Goal: Transaction & Acquisition: Purchase product/service

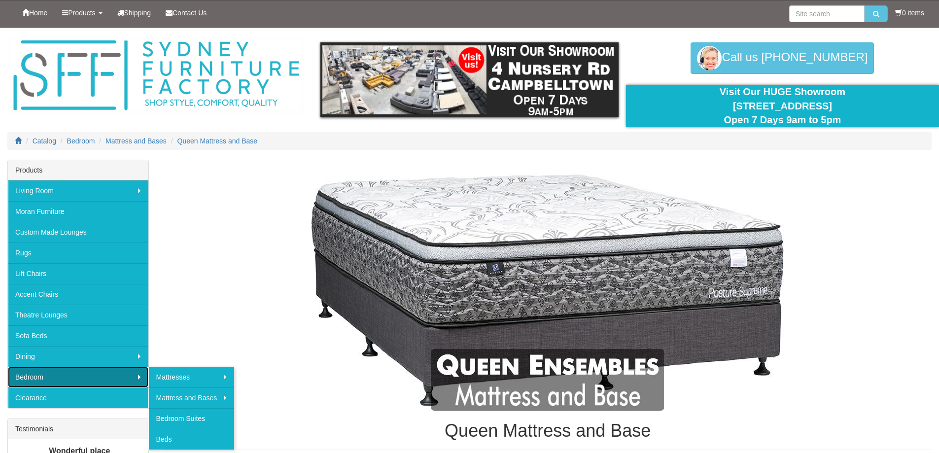
click at [74, 377] on link "Bedroom" at bounding box center [78, 377] width 141 height 21
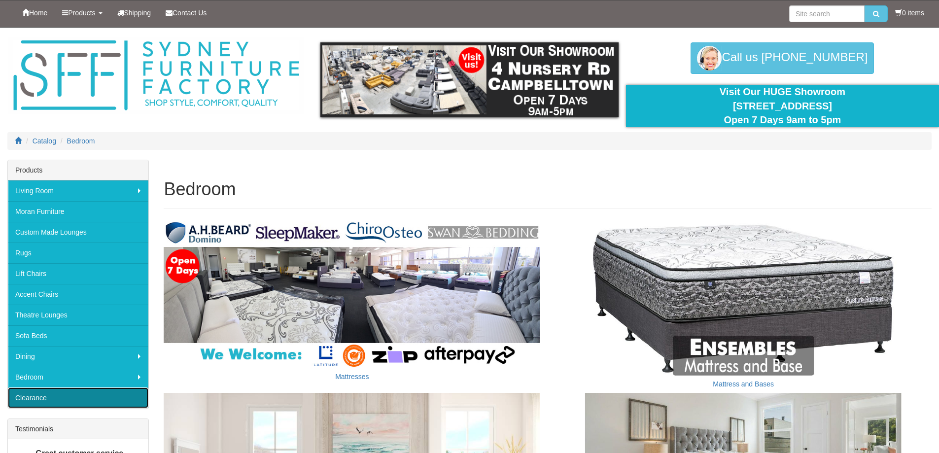
click at [65, 399] on link "Clearance" at bounding box center [78, 398] width 141 height 21
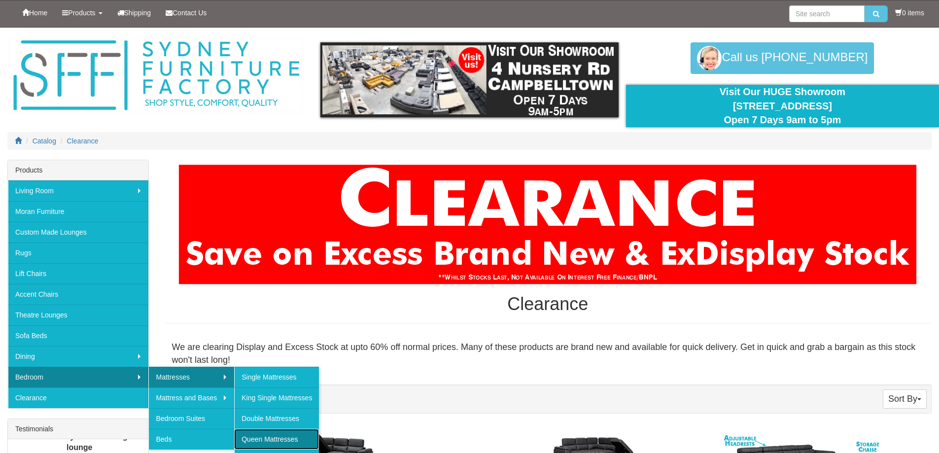
click at [260, 441] on link "Queen Mattresses" at bounding box center [276, 439] width 85 height 21
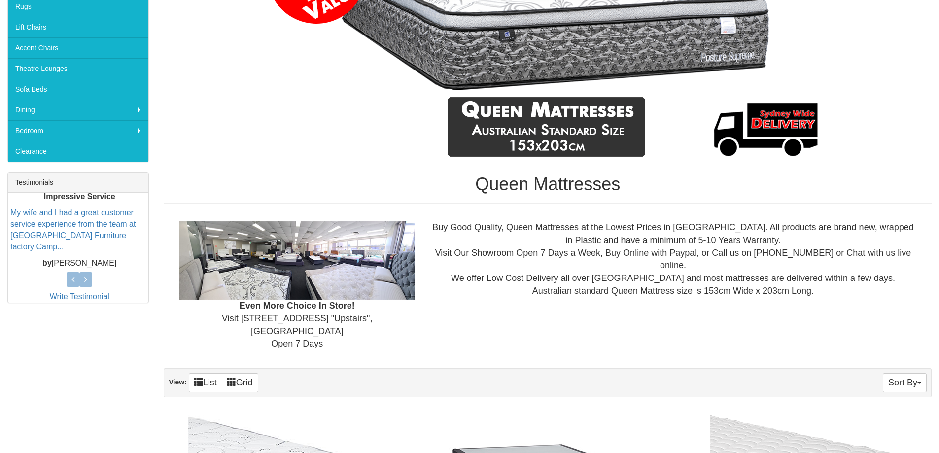
scroll to position [49, 0]
